Goal: Information Seeking & Learning: Learn about a topic

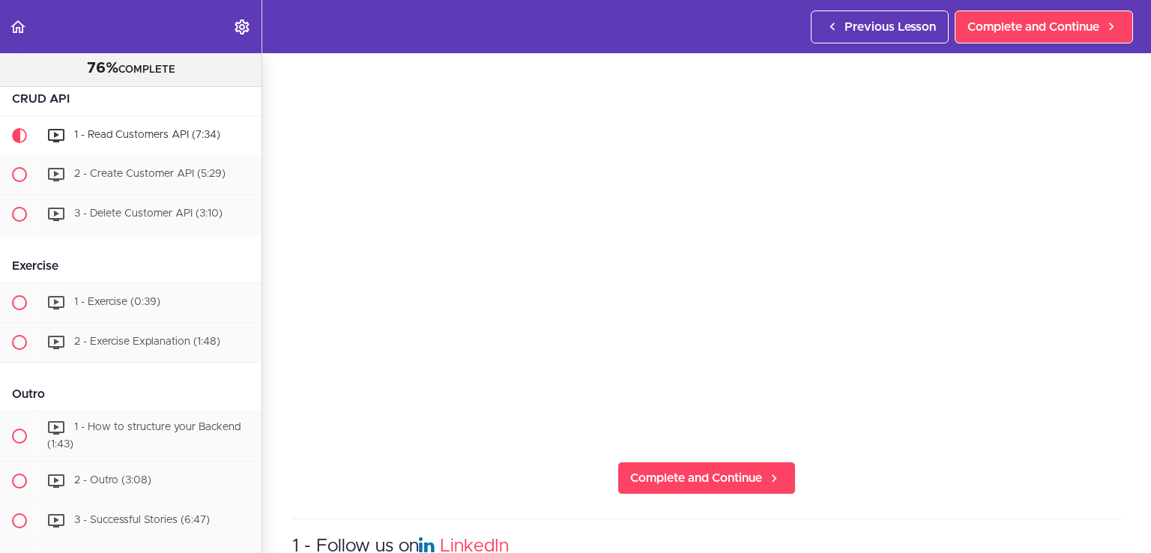
scroll to position [150, 0]
click at [700, 471] on span "Complete and Continue" at bounding box center [696, 477] width 132 height 18
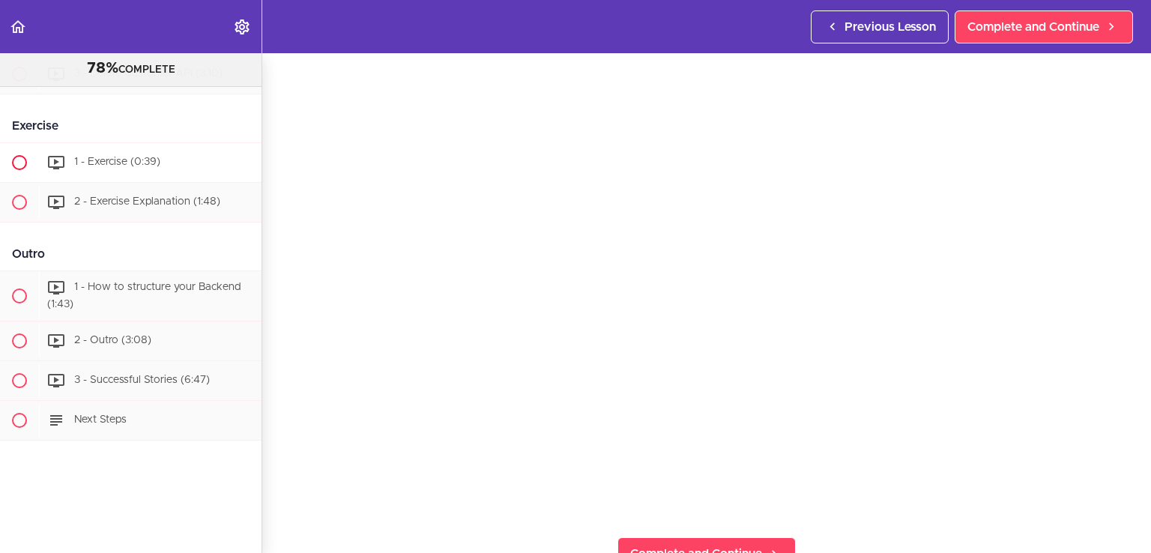
scroll to position [1549, 0]
click at [1038, 25] on span "Complete and Continue" at bounding box center [1033, 27] width 132 height 18
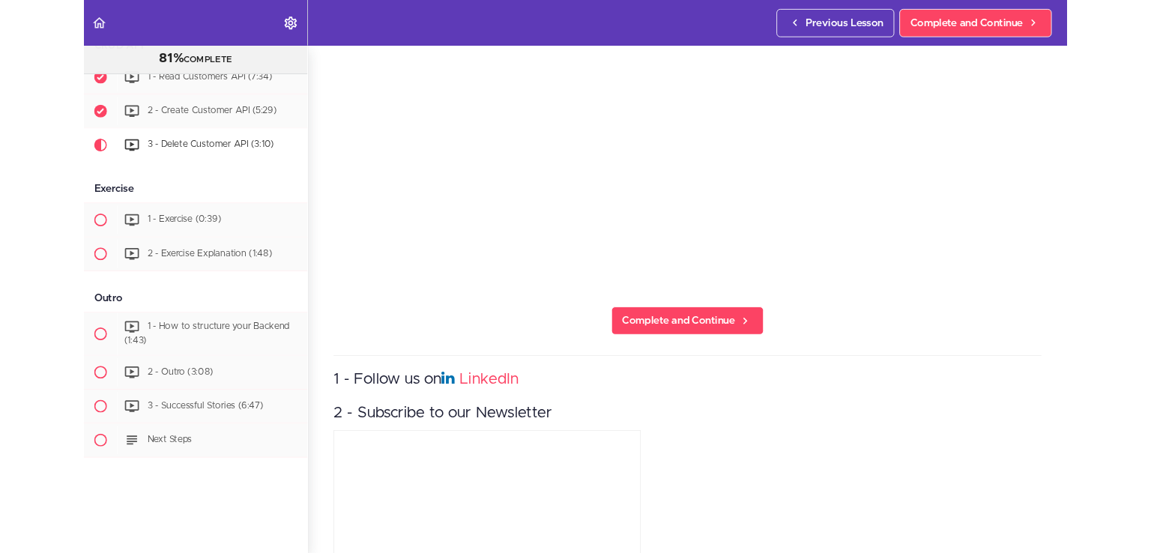
scroll to position [1509, 0]
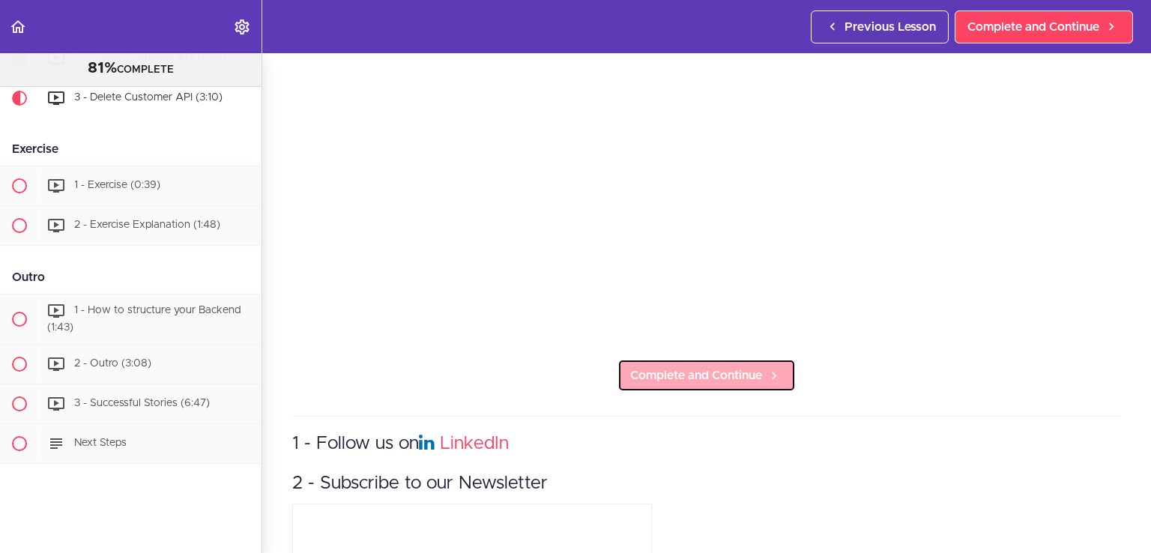
click at [659, 366] on span "Complete and Continue" at bounding box center [696, 375] width 132 height 18
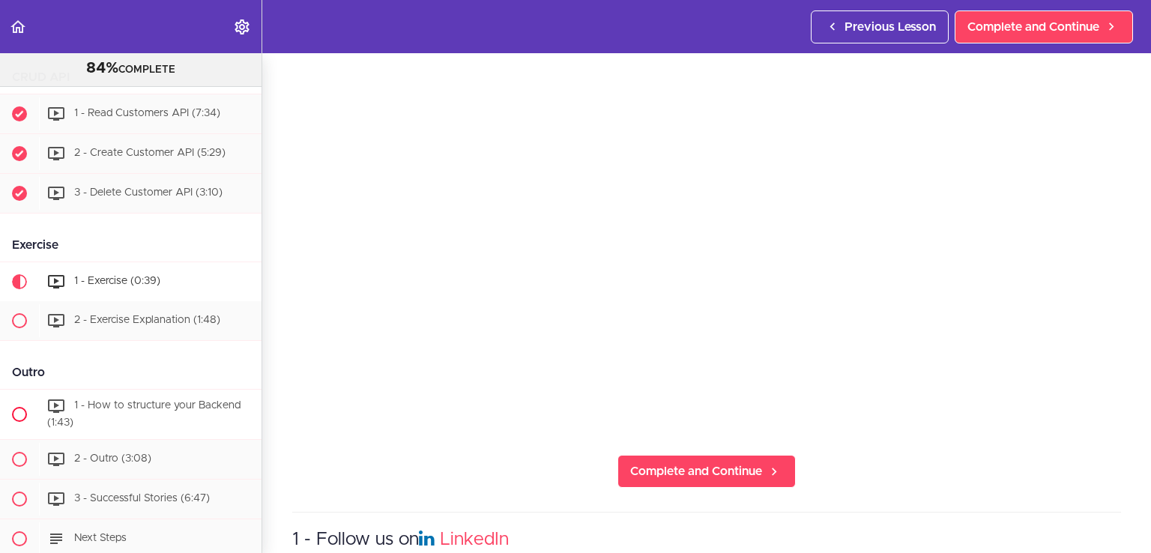
scroll to position [1415, 0]
click at [680, 462] on span "Complete and Continue" at bounding box center [696, 471] width 132 height 18
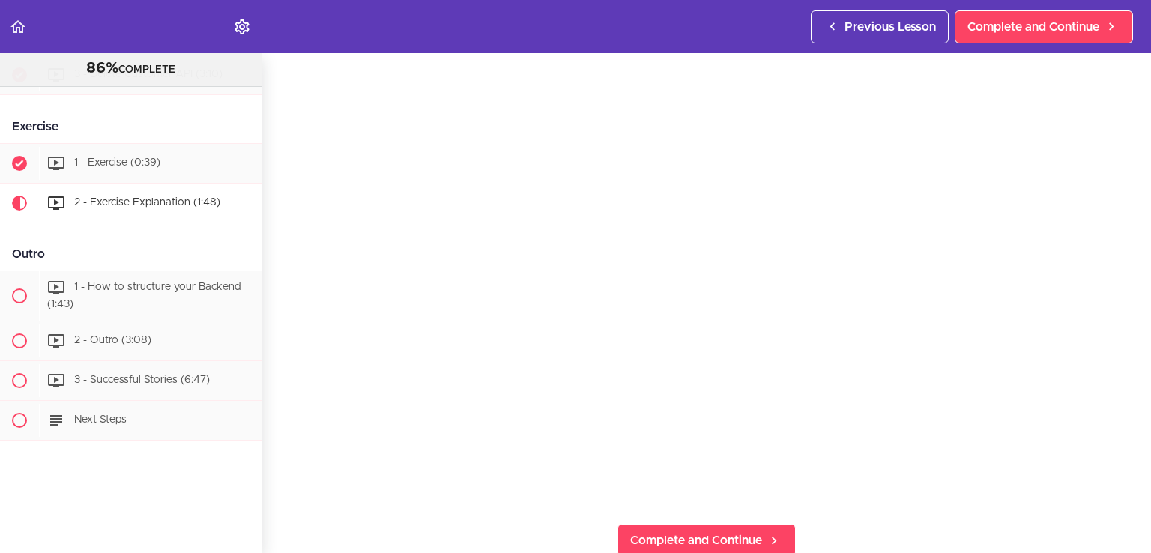
scroll to position [88, 0]
click at [705, 530] on span "Complete and Continue" at bounding box center [696, 539] width 132 height 18
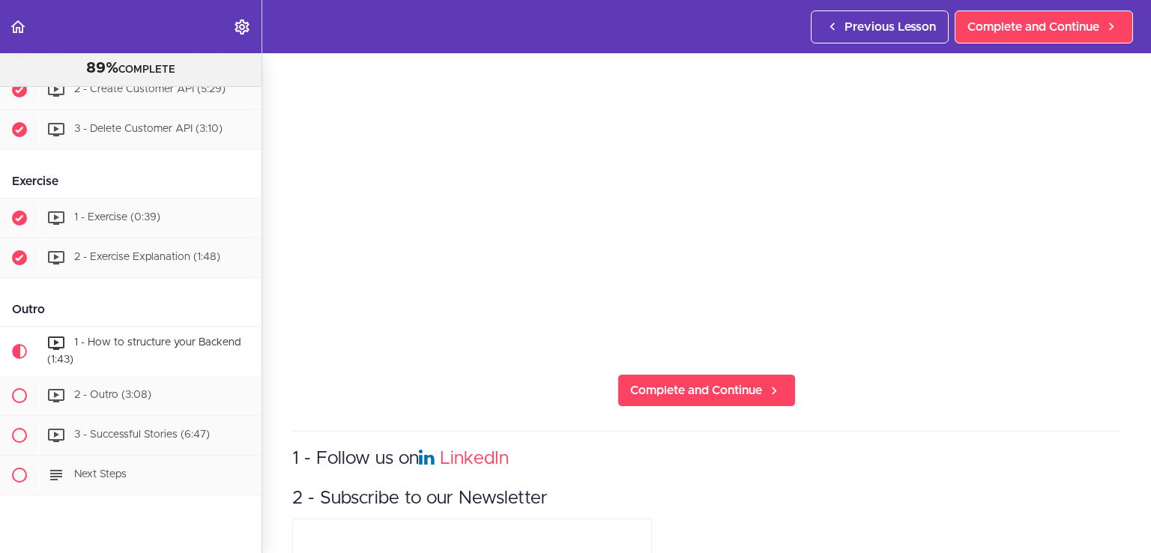
scroll to position [1572, 0]
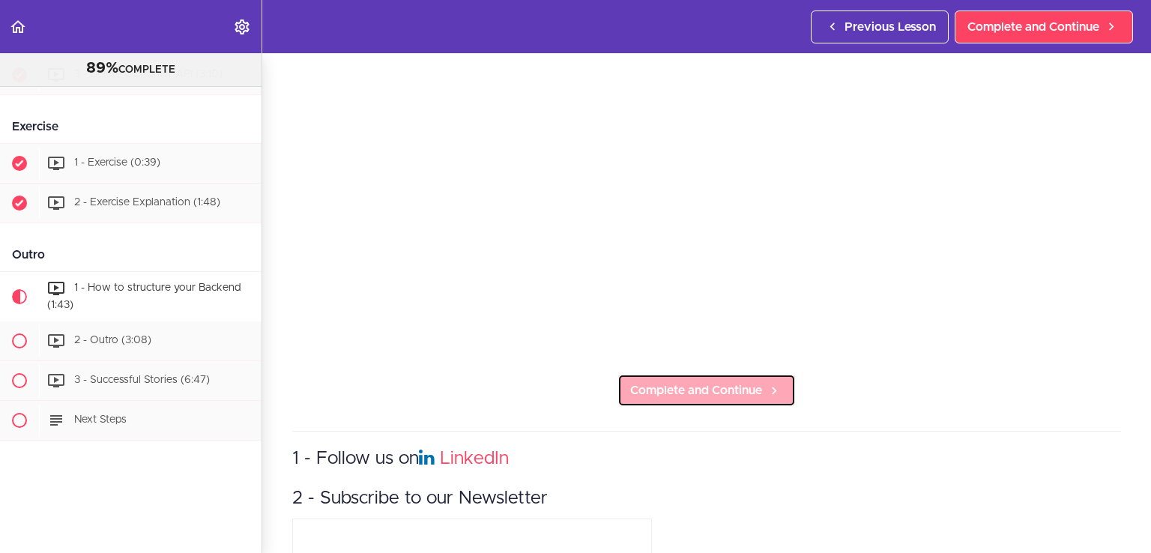
click at [697, 388] on span "Complete and Continue" at bounding box center [696, 390] width 132 height 18
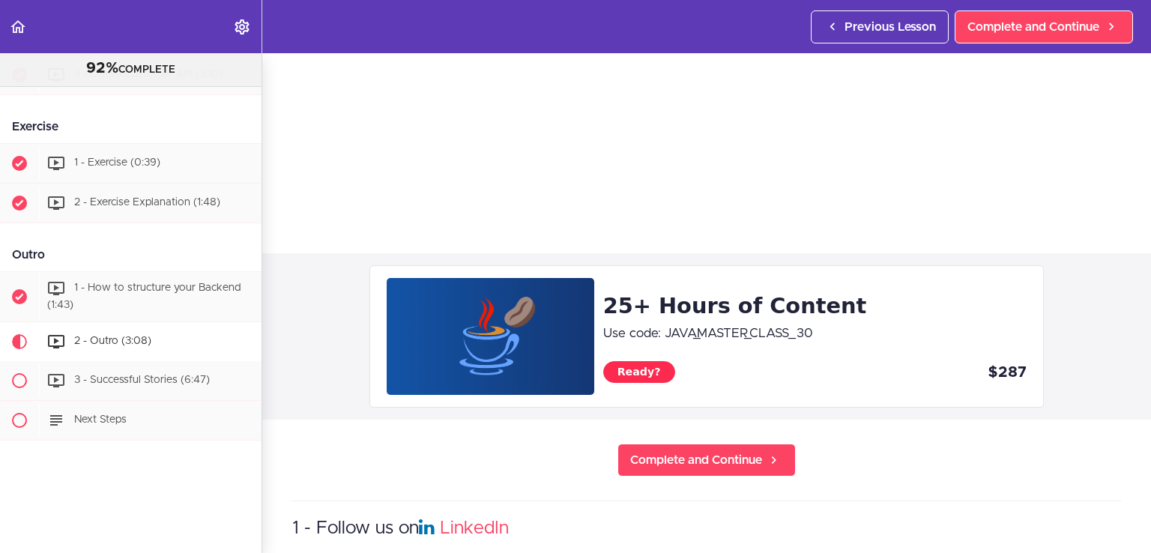
scroll to position [358, 0]
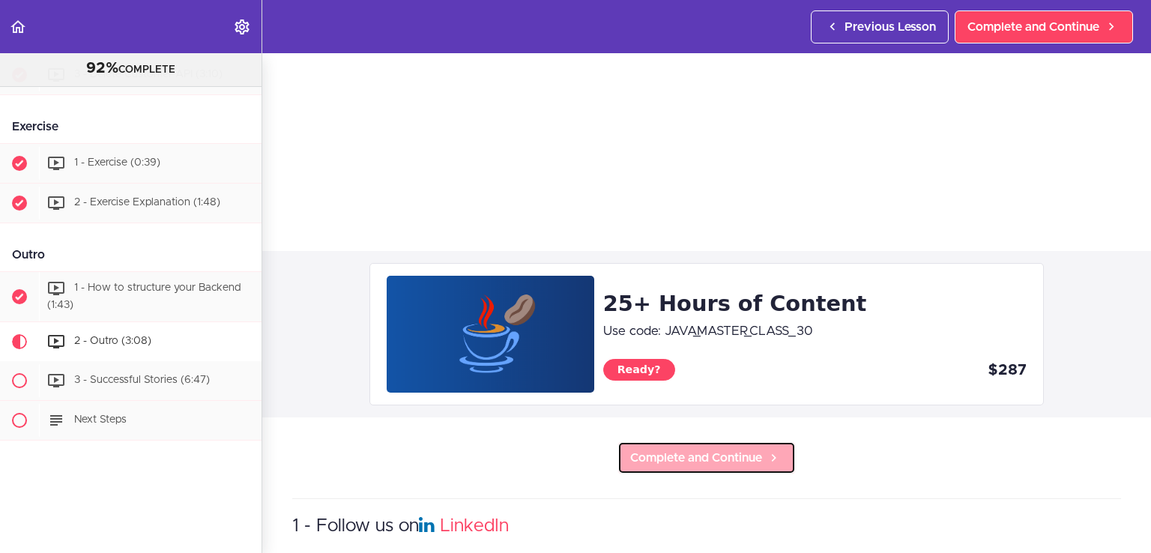
click at [697, 464] on link "Complete and Continue" at bounding box center [706, 457] width 178 height 33
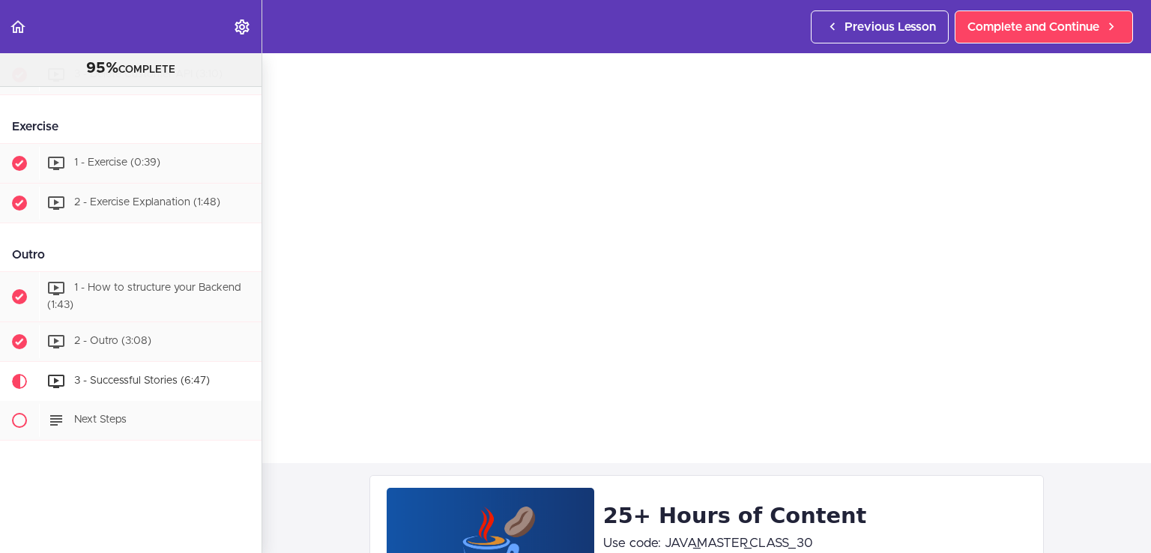
scroll to position [147, 0]
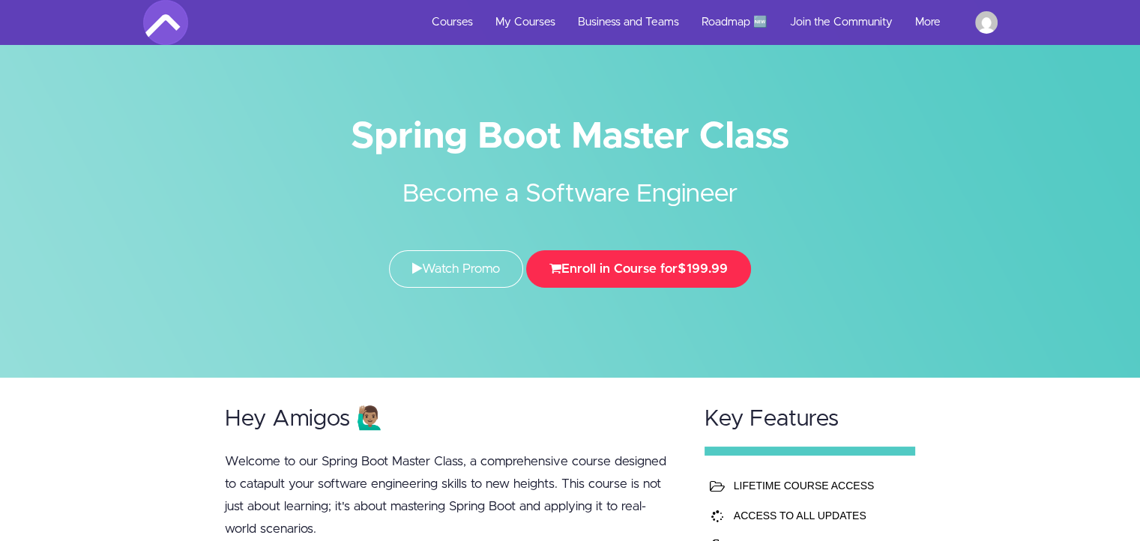
click at [645, 267] on button "Enroll in Course for $199.99" at bounding box center [638, 268] width 225 height 37
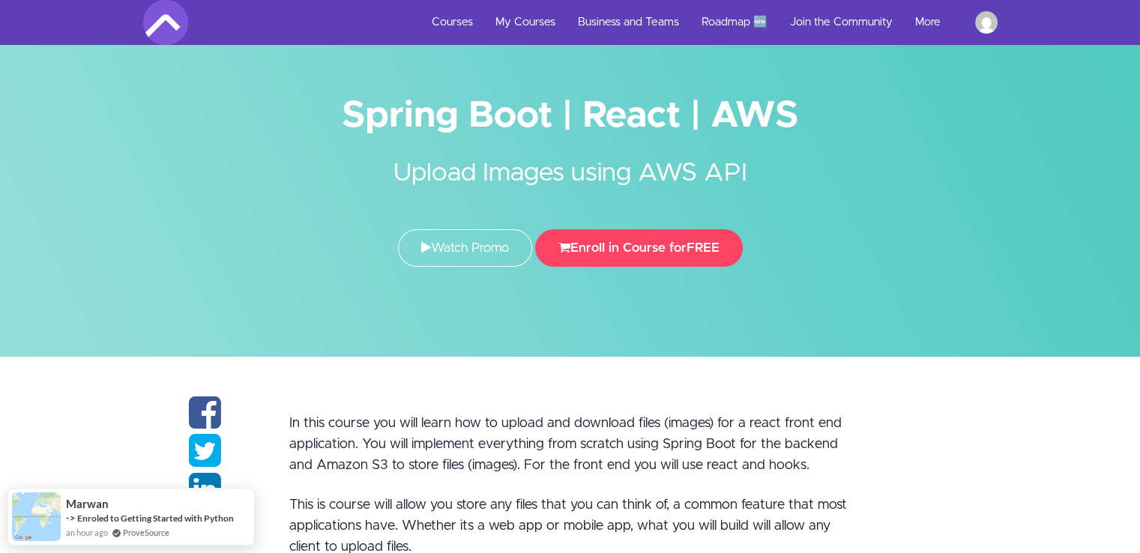
scroll to position [21, 0]
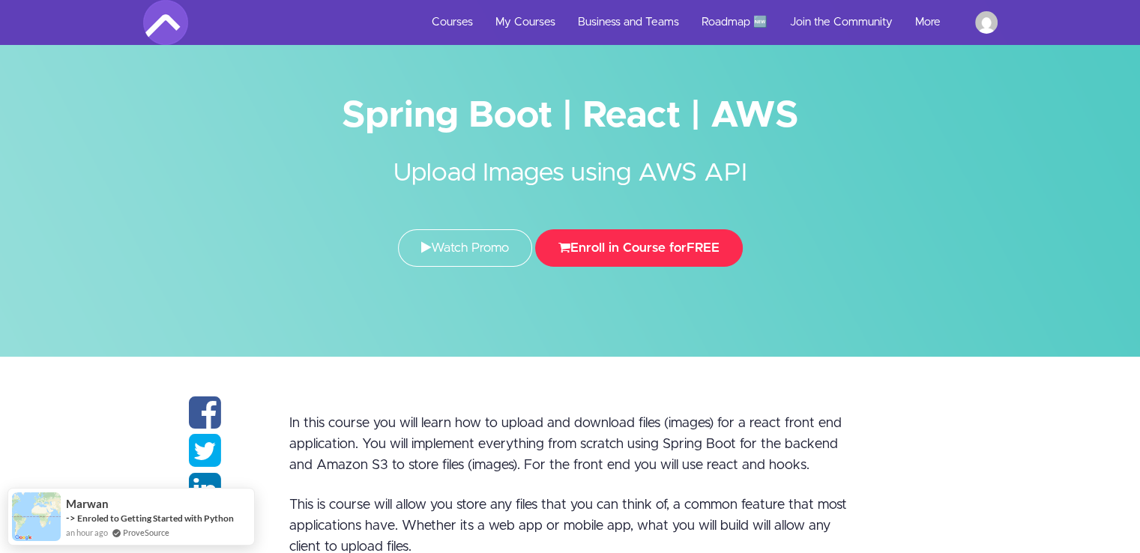
click at [650, 249] on button "Enroll in Course for FREE" at bounding box center [639, 247] width 208 height 37
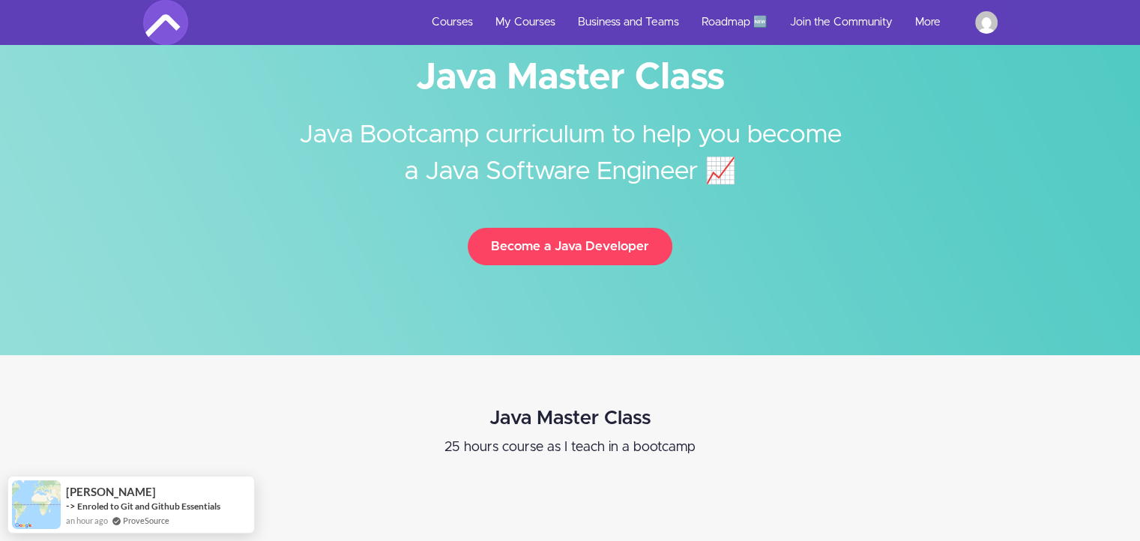
scroll to position [84, 0]
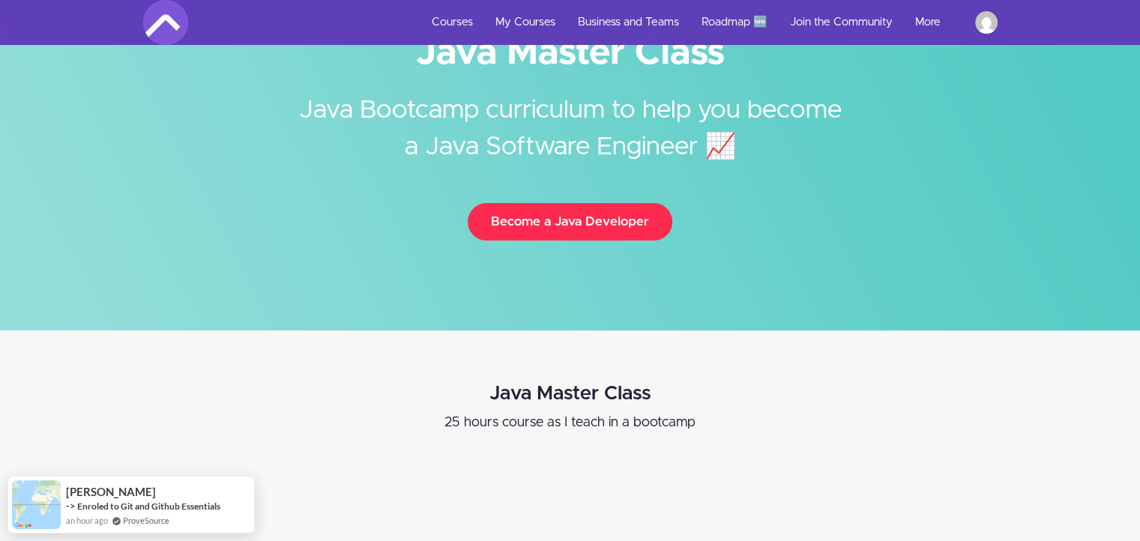
click at [628, 220] on button "Become a Java Developer" at bounding box center [570, 221] width 205 height 37
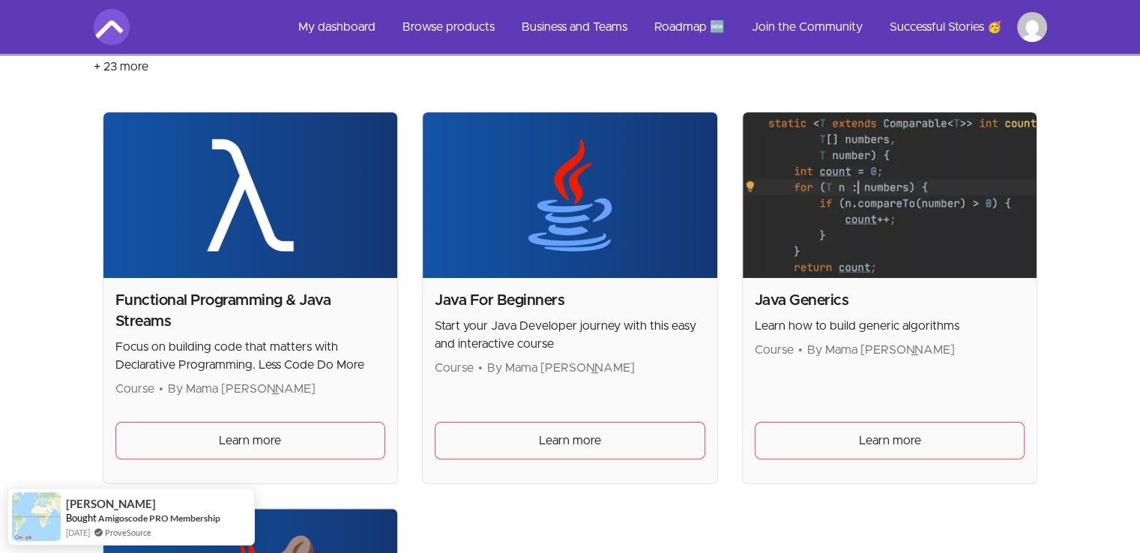
scroll to position [266, 0]
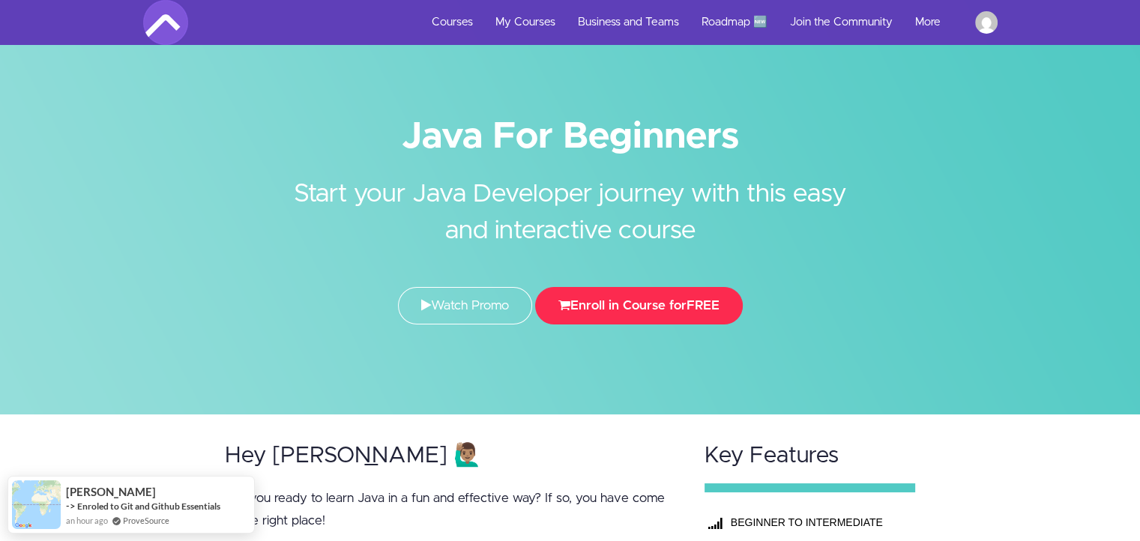
click at [647, 306] on button "Enroll in Course for FREE" at bounding box center [639, 305] width 208 height 37
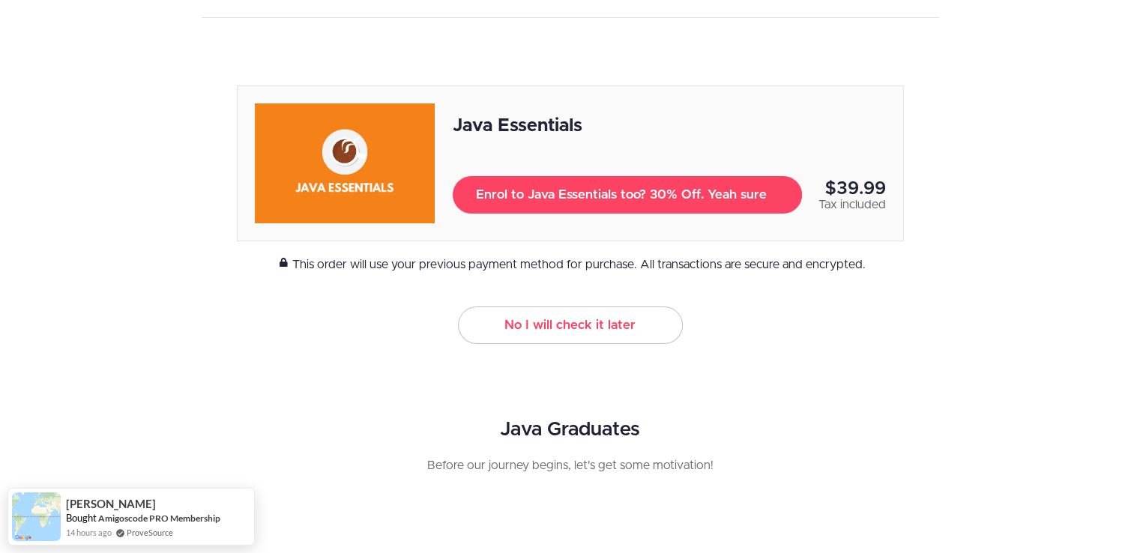
scroll to position [191, 0]
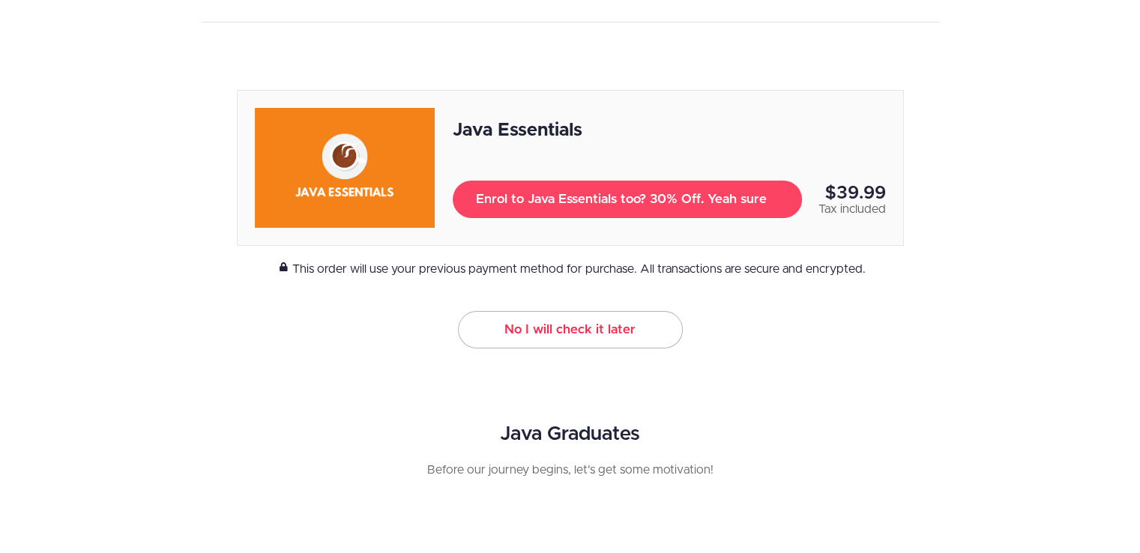
click at [604, 329] on link "No I will check it later" at bounding box center [570, 329] width 225 height 37
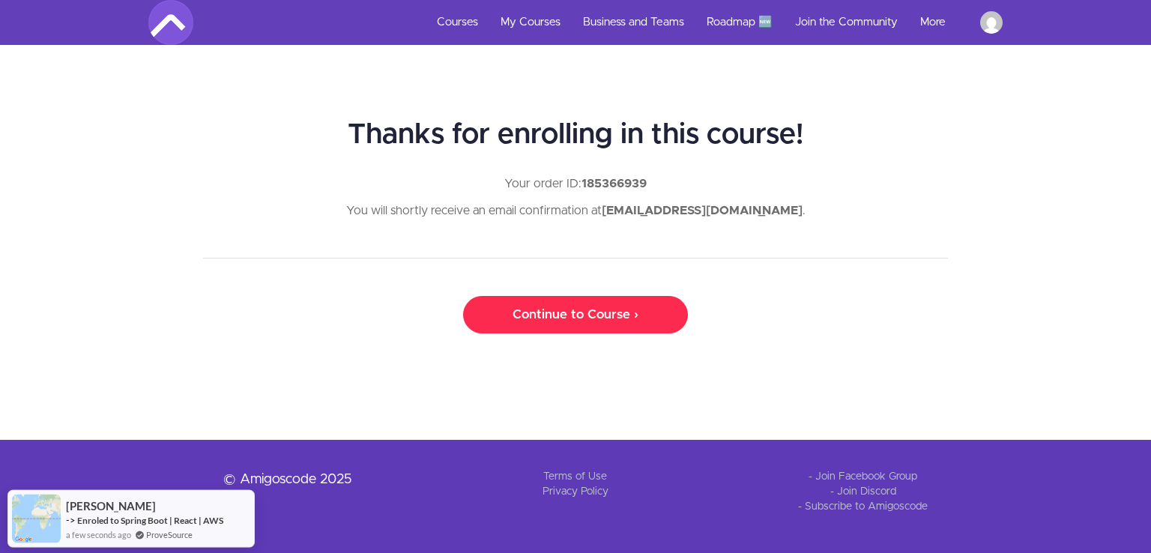
click at [560, 319] on link "Continue to Course ›" at bounding box center [575, 314] width 225 height 37
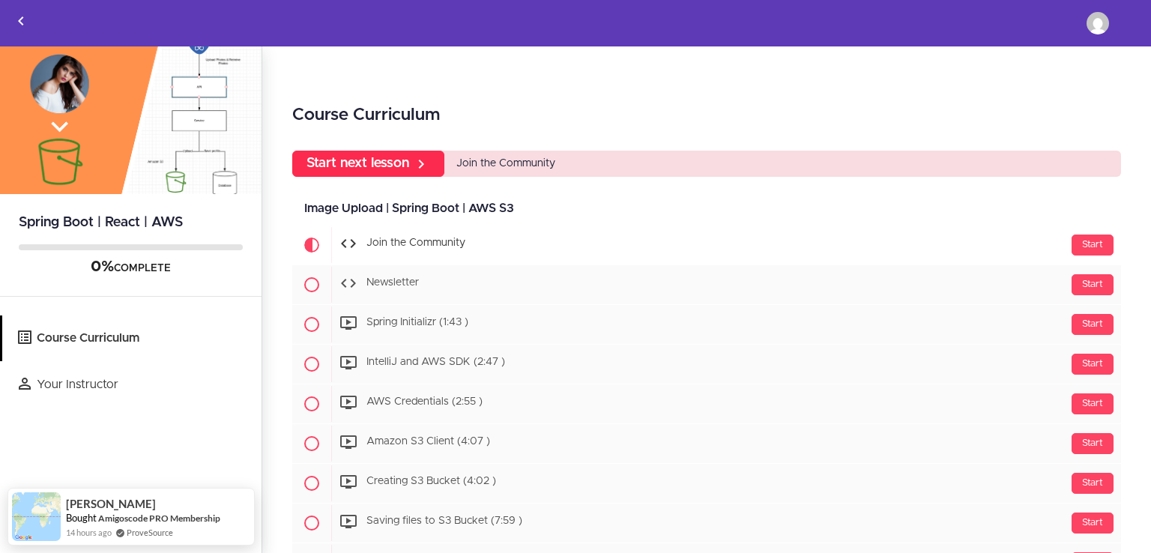
click at [355, 165] on link "Start next lesson" at bounding box center [368, 164] width 152 height 26
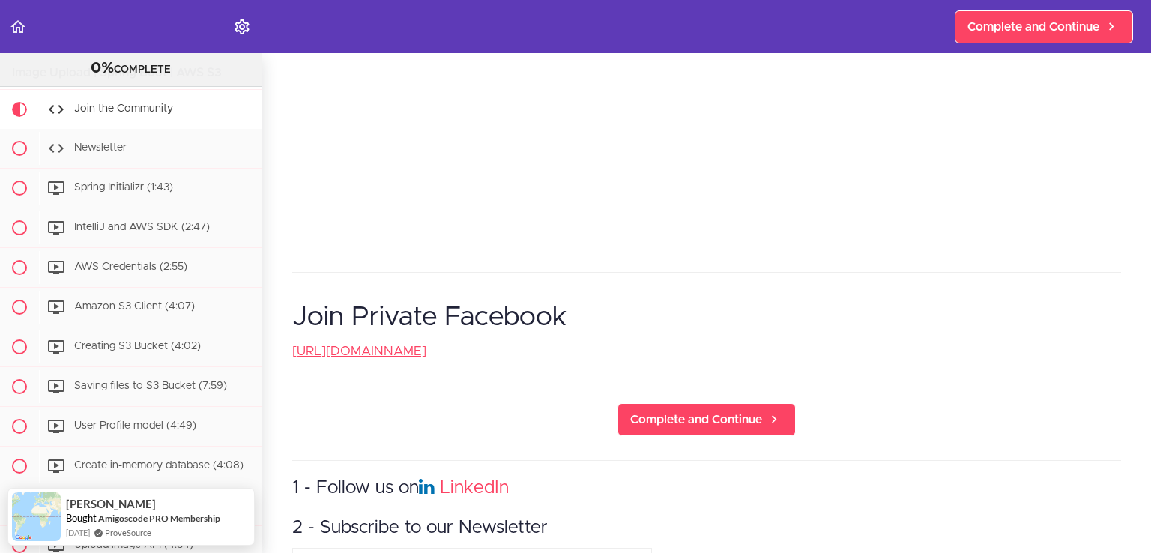
scroll to position [246, 0]
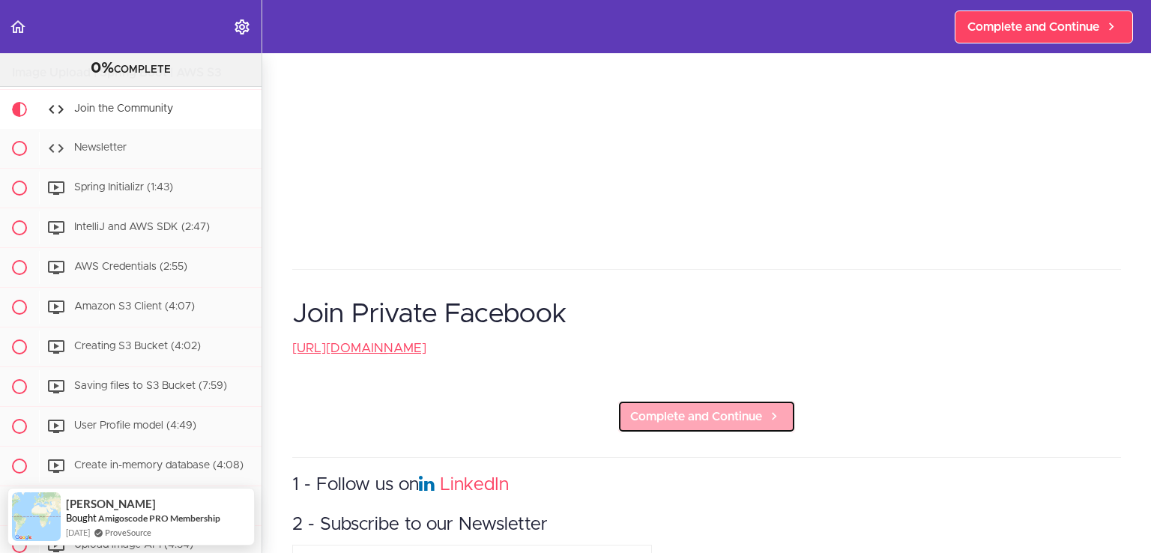
click at [676, 411] on span "Complete and Continue" at bounding box center [696, 417] width 132 height 18
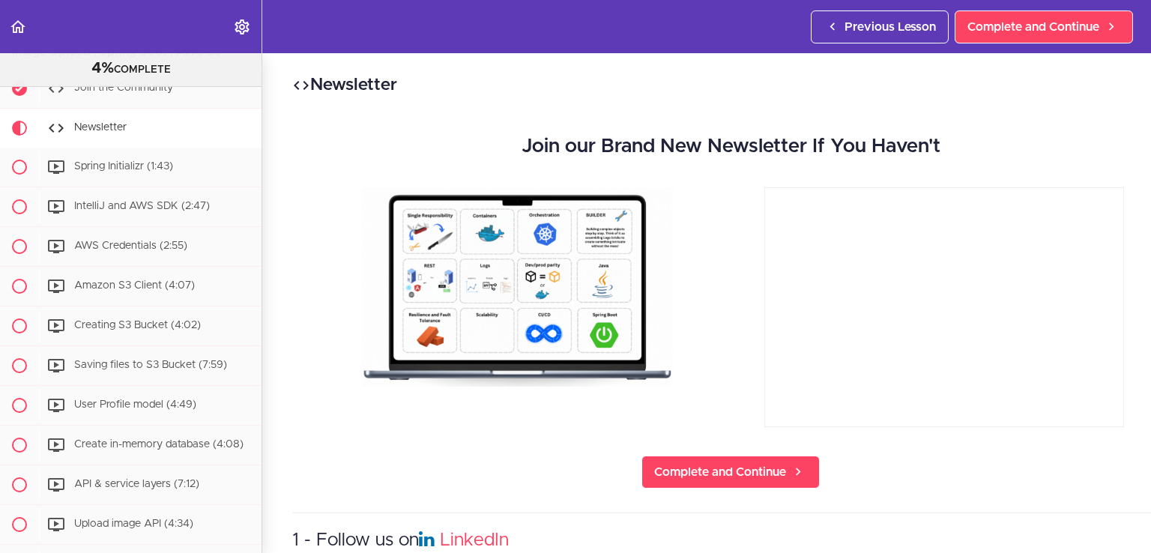
scroll to position [120, 0]
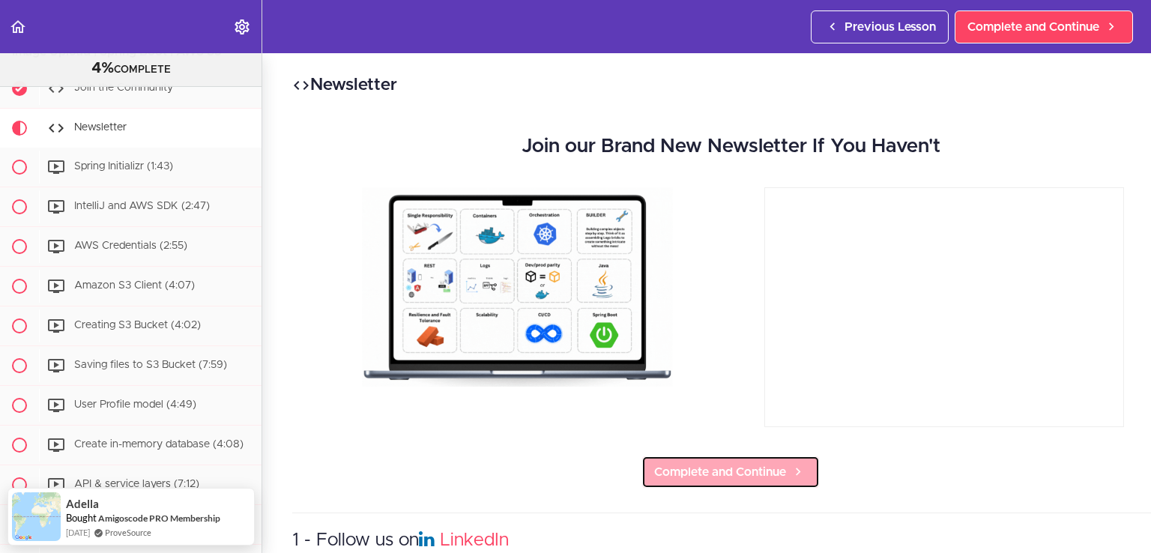
click at [722, 465] on span "Complete and Continue" at bounding box center [720, 472] width 132 height 18
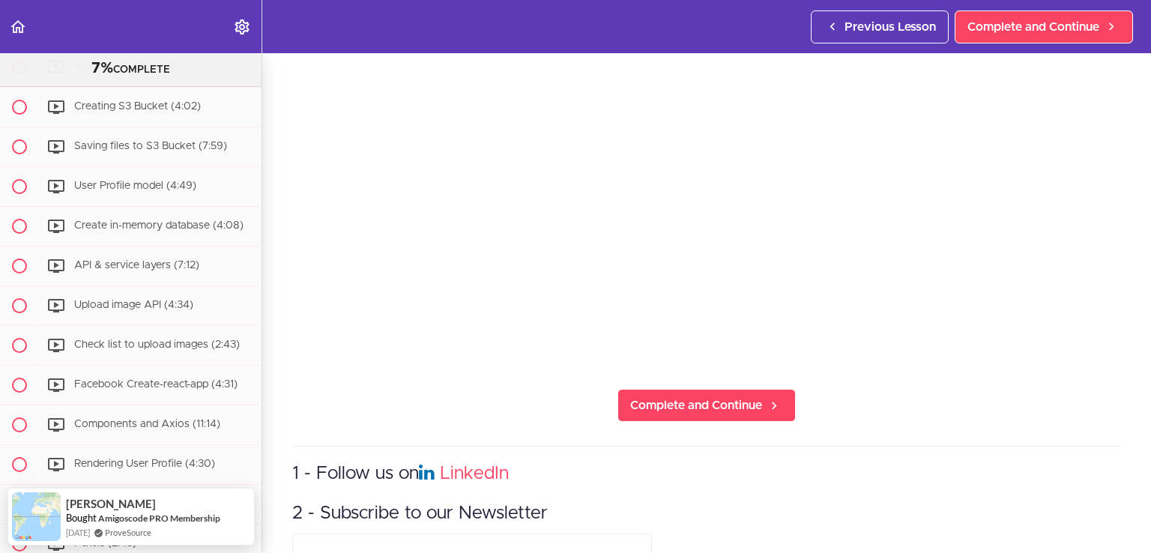
scroll to position [223, 0]
click at [734, 395] on span "Complete and Continue" at bounding box center [696, 404] width 132 height 18
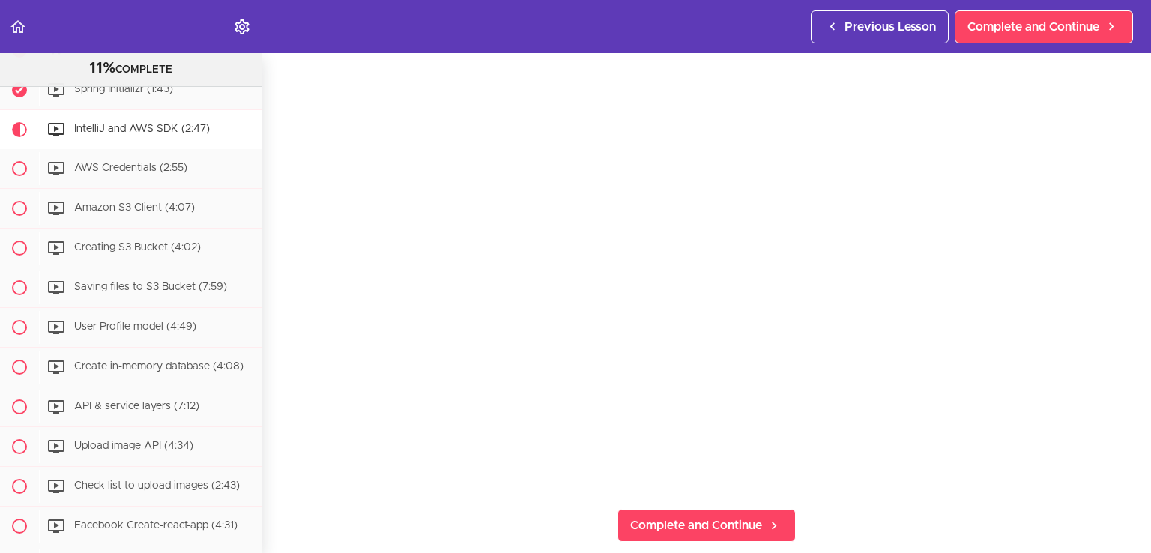
scroll to position [103, 0]
click at [701, 519] on span "Complete and Continue" at bounding box center [696, 524] width 132 height 18
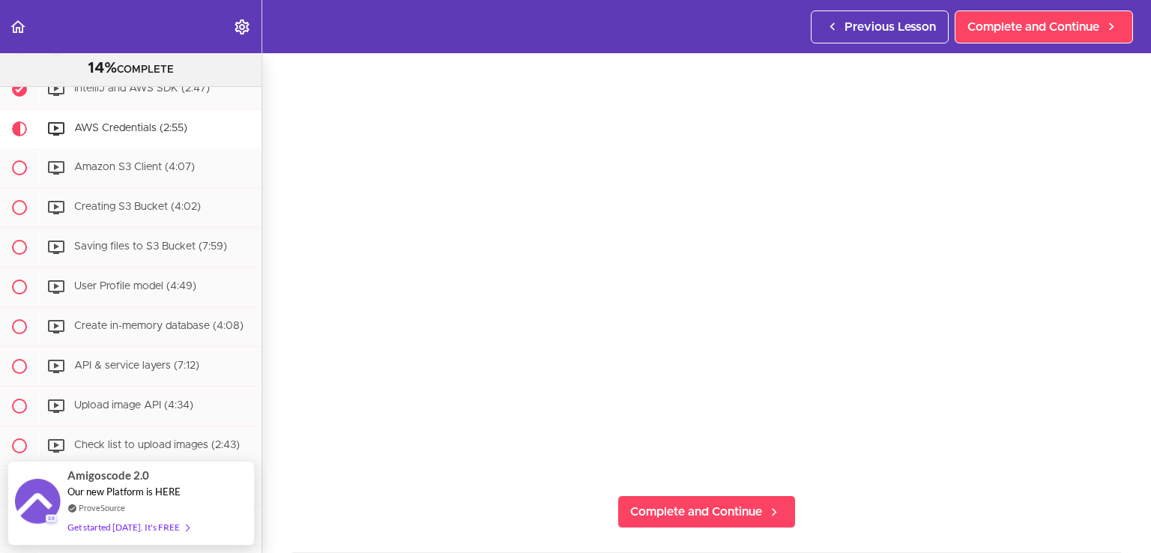
scroll to position [107, 0]
